Goal: Check status: Check status

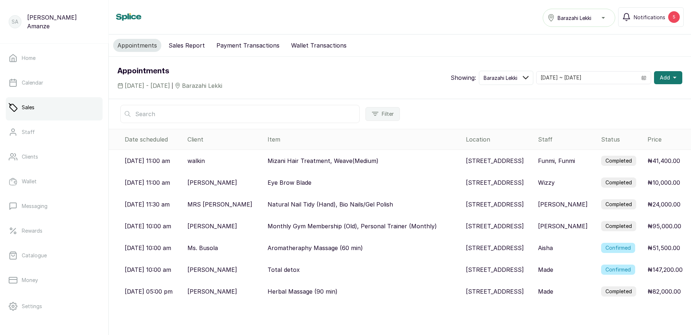
click at [657, 160] on p "₦41,400.00" at bounding box center [663, 160] width 33 height 9
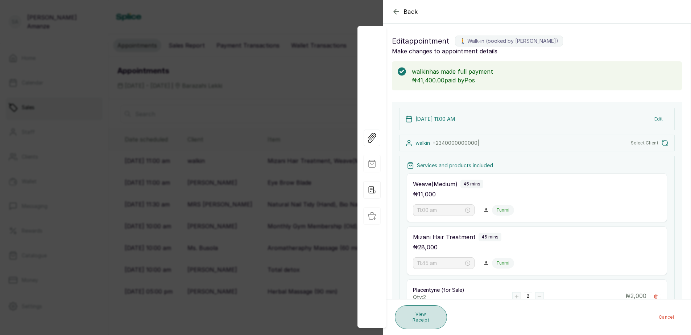
click at [437, 315] on button "View Receipt" at bounding box center [421, 317] width 52 height 24
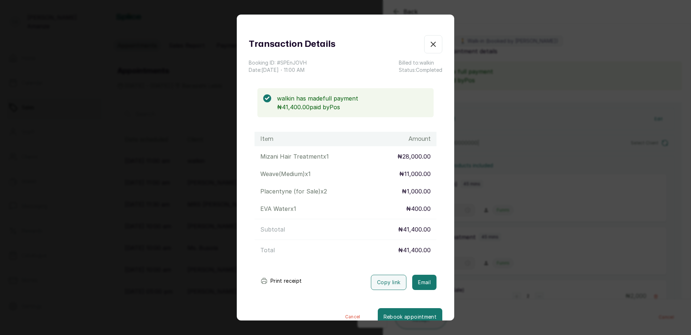
click at [281, 277] on button "Print receipt" at bounding box center [280, 280] width 53 height 14
click at [429, 43] on icon "button" at bounding box center [433, 44] width 9 height 9
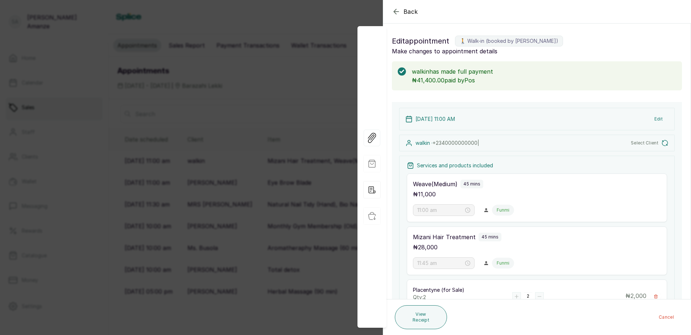
click at [423, 45] on span "Edit appointment" at bounding box center [420, 41] width 57 height 12
drag, startPoint x: 394, startPoint y: 9, endPoint x: 413, endPoint y: 36, distance: 33.1
click at [395, 9] on icon "button" at bounding box center [396, 11] width 9 height 9
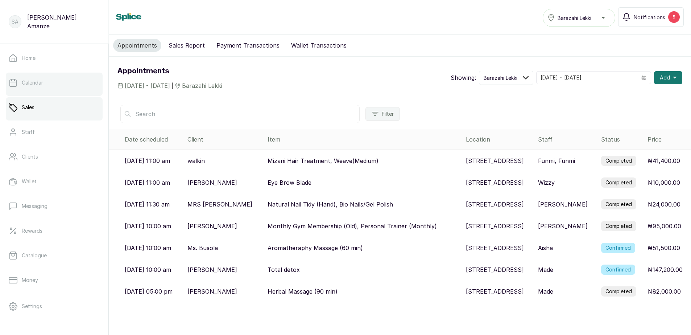
click at [39, 84] on p "Calendar" at bounding box center [32, 82] width 21 height 7
